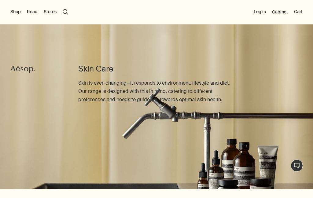
click at [290, 143] on img at bounding box center [156, 102] width 313 height 175
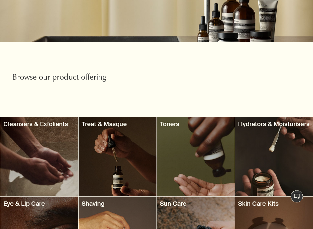
scroll to position [148, 0]
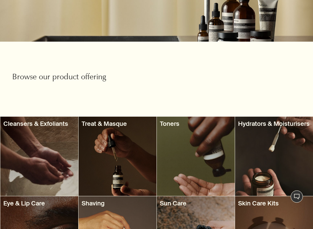
click at [53, 167] on div at bounding box center [39, 155] width 78 height 79
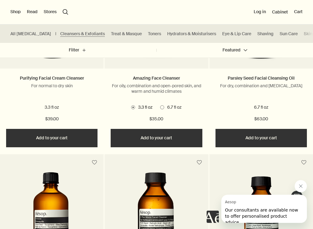
scroll to position [485, 0]
click at [267, 86] on p "For dry, combination and sensitive skin" at bounding box center [261, 86] width 91 height 6
click at [302, 188] on button "Close message from Aesop" at bounding box center [301, 185] width 12 height 12
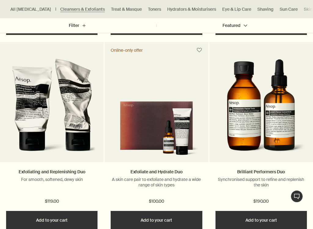
scroll to position [1009, 0]
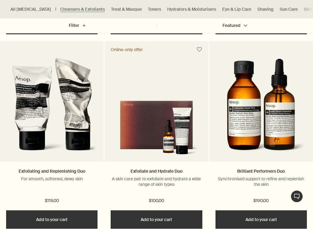
click at [155, 136] on img at bounding box center [157, 128] width 98 height 59
click at [161, 108] on img at bounding box center [157, 128] width 98 height 59
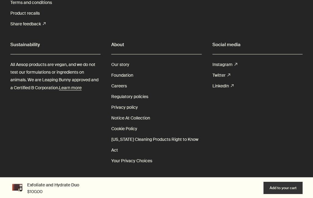
scroll to position [1123, 0]
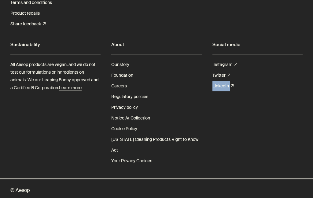
click at [267, 139] on section "Social media Instagram rightUpArrow Twitter rightUpArrow LinkedIn rightUpArrow" at bounding box center [257, 103] width 90 height 126
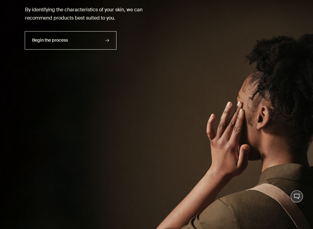
scroll to position [1360, 0]
